Goal: Communication & Community: Participate in discussion

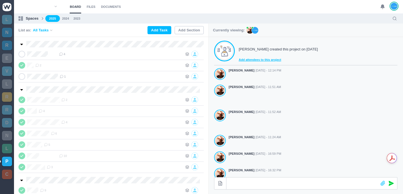
scroll to position [156, 0]
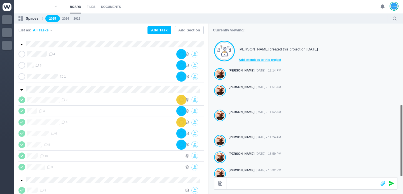
scroll to position [156, 0]
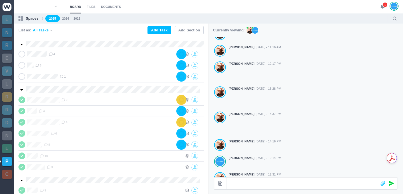
click at [380, 8] on section "Board Files Documents 1 Board Files Documents" at bounding box center [208, 6] width 389 height 13
click at [382, 8] on icon at bounding box center [382, 6] width 5 height 5
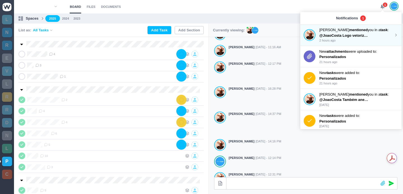
click at [356, 31] on strong "mentioned" at bounding box center [359, 30] width 18 height 4
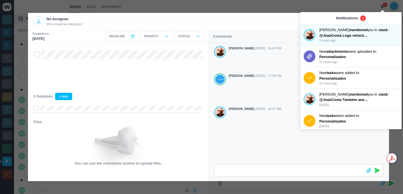
click at [286, 138] on div "[PERSON_NAME] [DATE] - 16:43 PM [PERSON_NAME] [DATE] - 17:34 PM [PERSON_NAME] […" at bounding box center [299, 103] width 181 height 121
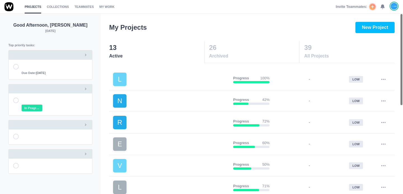
click at [386, 7] on div "Invite Teammates: 0" at bounding box center [367, 6] width 63 height 13
click at [384, 8] on use at bounding box center [383, 7] width 4 height 4
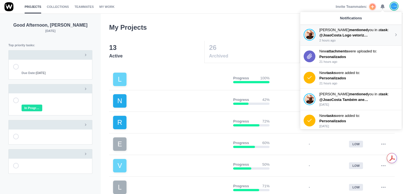
click at [348, 35] on span "@JoaoCosta Logo vetorizado na drive" at bounding box center [353, 35] width 66 height 4
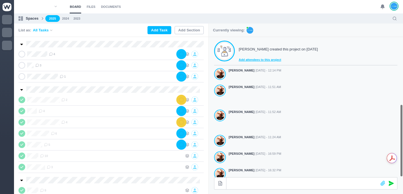
scroll to position [156, 0]
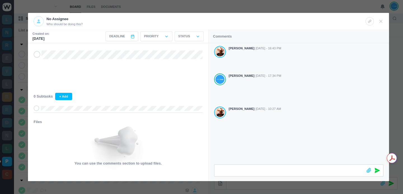
click at [269, 151] on div "[PERSON_NAME] [DATE] - 16:43 PM [PERSON_NAME] [DATE] - 17:34 PM [PERSON_NAME] […" at bounding box center [299, 103] width 181 height 121
click at [379, 146] on icon at bounding box center [377, 147] width 5 height 5
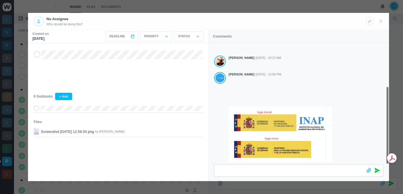
scroll to position [67, 0]
